Goal: Navigation & Orientation: Find specific page/section

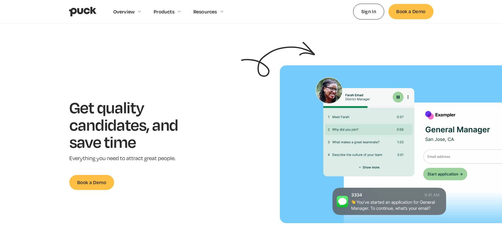
click at [201, 162] on div "Get quality candidates, and save time Everything you need to attract great peop…" at bounding box center [131, 145] width 247 height 92
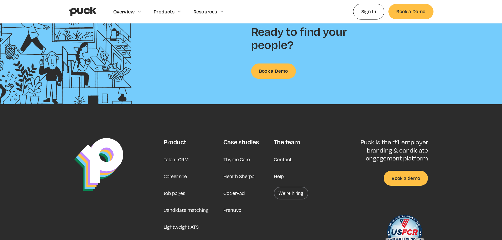
scroll to position [1387, 0]
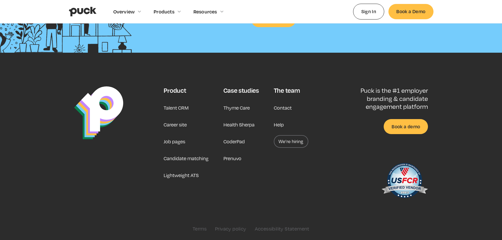
drag, startPoint x: 191, startPoint y: 129, endPoint x: 189, endPoint y: 208, distance: 78.6
click at [183, 124] on link "Career site" at bounding box center [175, 124] width 23 height 13
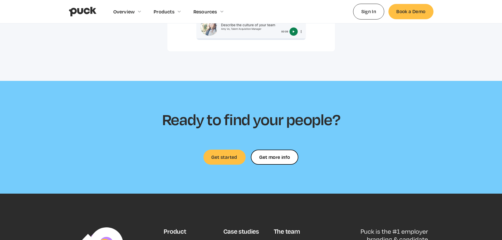
drag, startPoint x: 213, startPoint y: 93, endPoint x: 213, endPoint y: 139, distance: 45.6
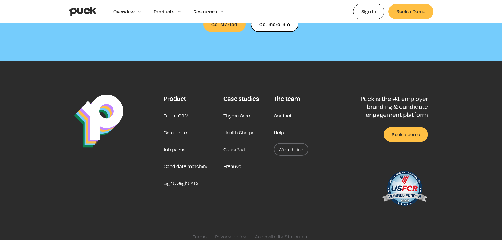
click at [223, 184] on div "Product Talent CRM Career site Job pages Candidate matching Lightweight ATS Cas…" at bounding box center [236, 153] width 145 height 116
click at [291, 147] on link "We’re hiring" at bounding box center [291, 149] width 35 height 13
